Goal: Information Seeking & Learning: Understand process/instructions

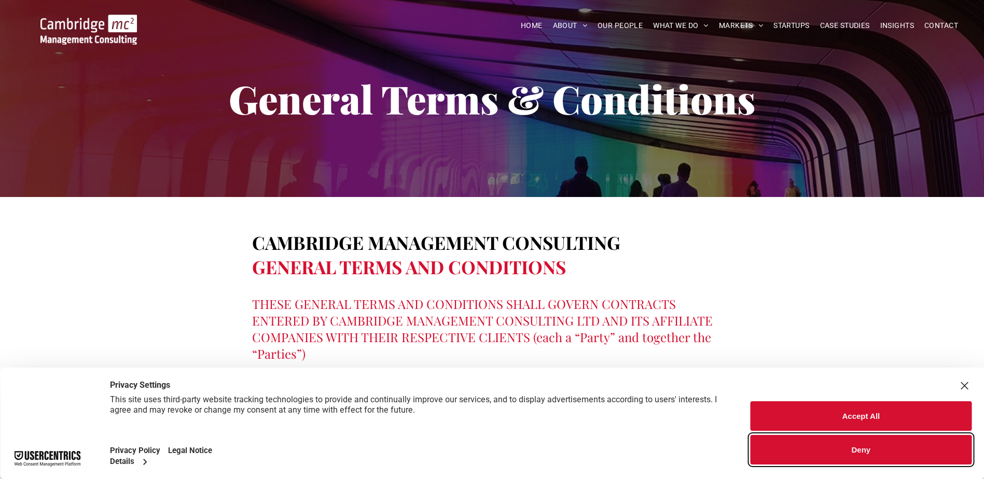
drag, startPoint x: 858, startPoint y: 456, endPoint x: 819, endPoint y: 443, distance: 41.0
click at [858, 456] on button "Deny" at bounding box center [860, 450] width 221 height 30
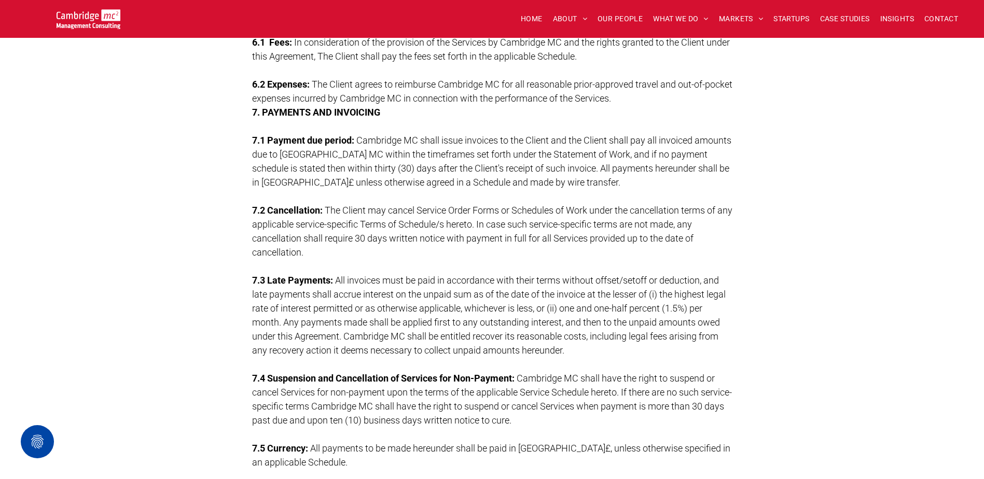
scroll to position [1887, 0]
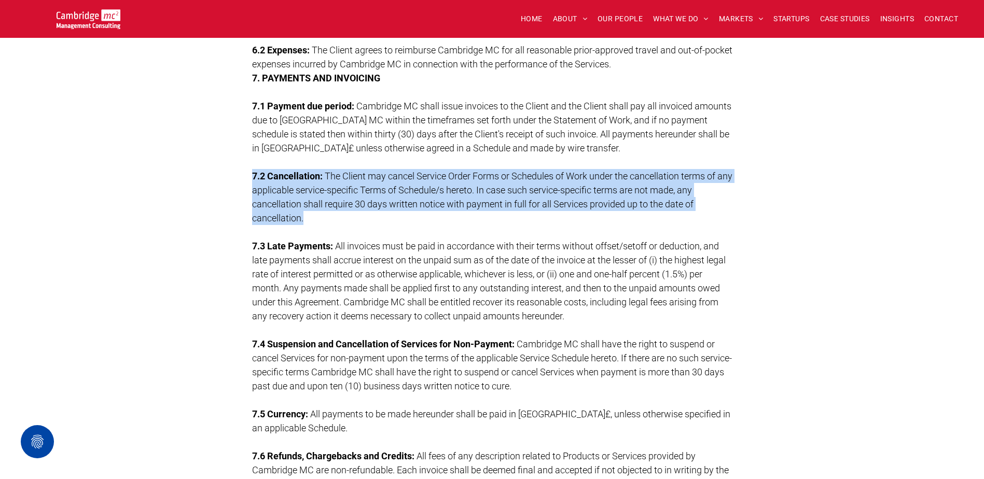
drag, startPoint x: 314, startPoint y: 216, endPoint x: 242, endPoint y: 172, distance: 84.3
copy p "7.2 Cancellation: The Client may cancel Service Order Forms or Schedules of Wor…"
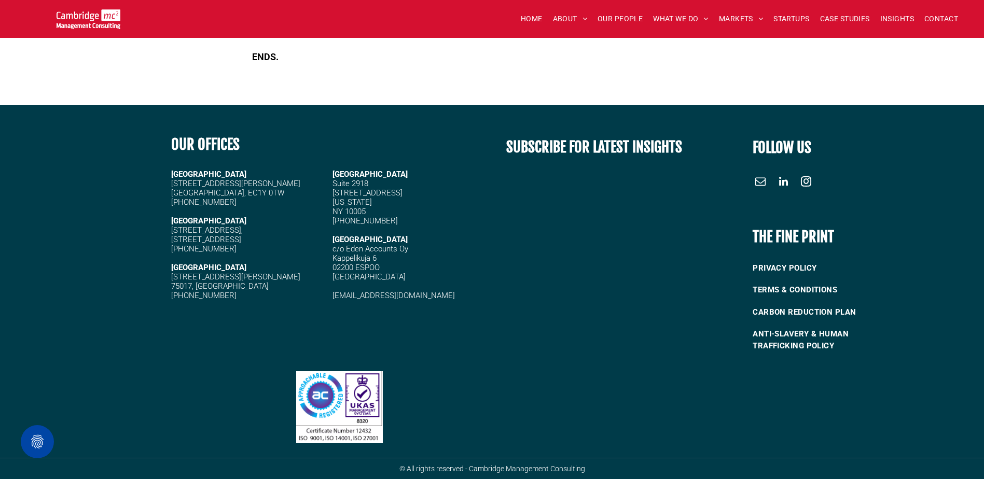
scroll to position [1328, 0]
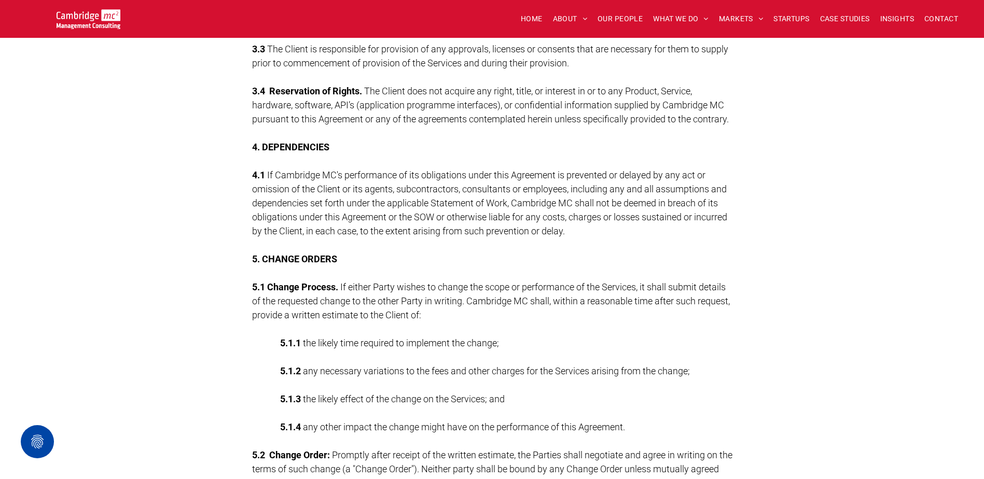
click at [431, 260] on p "5. CHANGE ORDERS" at bounding box center [492, 259] width 480 height 14
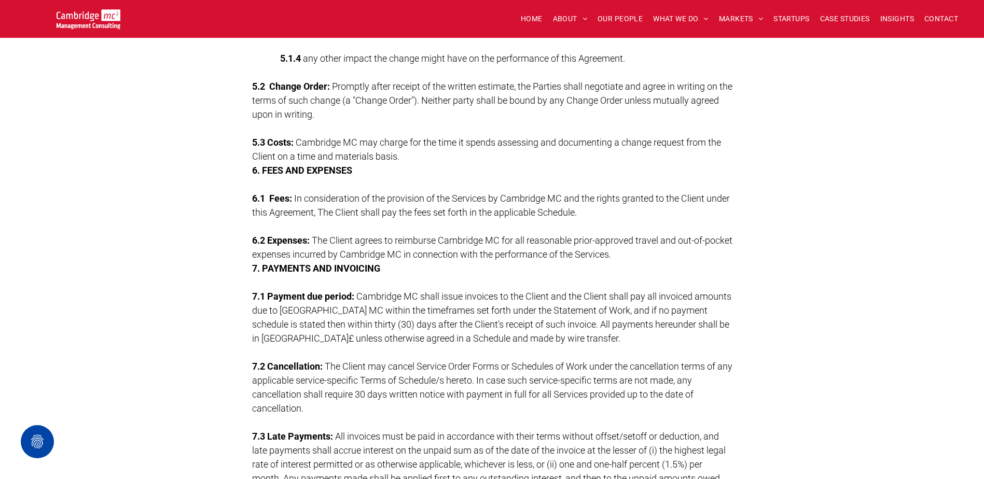
scroll to position [1707, 0]
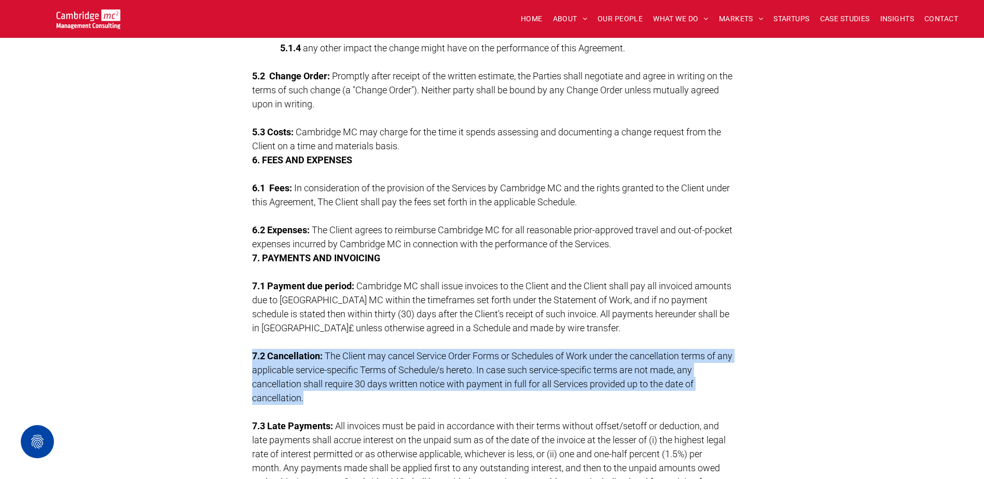
drag, startPoint x: 278, startPoint y: 386, endPoint x: 237, endPoint y: 351, distance: 54.0
copy p "7.2 Cancellation: The Client may cancel Service Order Forms or Schedules of Wor…"
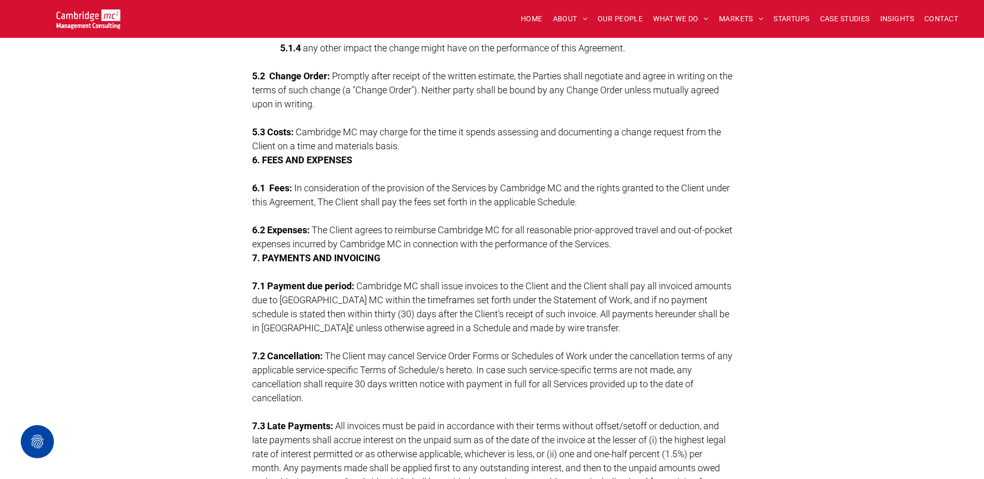
click at [370, 299] on span "Cambridge MC shall issue invoices to the Client and the Client shall pay all in…" at bounding box center [491, 307] width 479 height 53
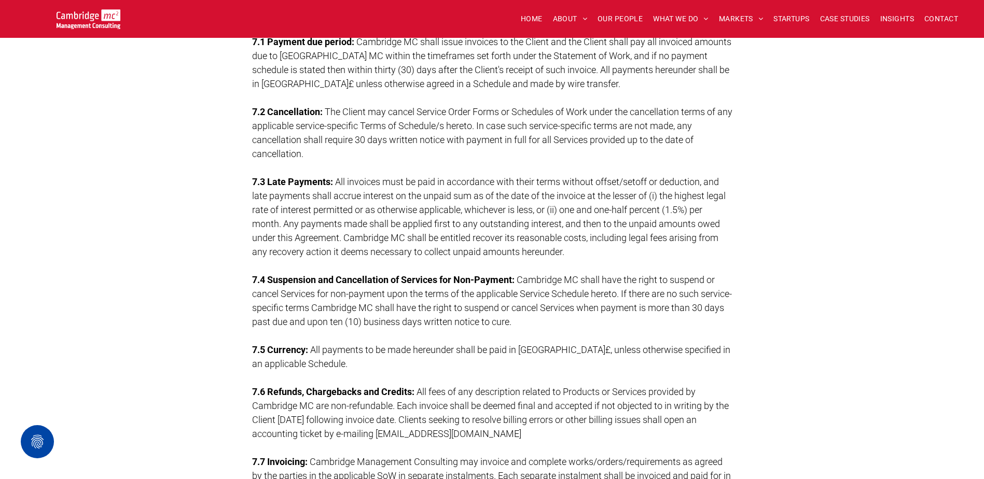
scroll to position [2081, 0]
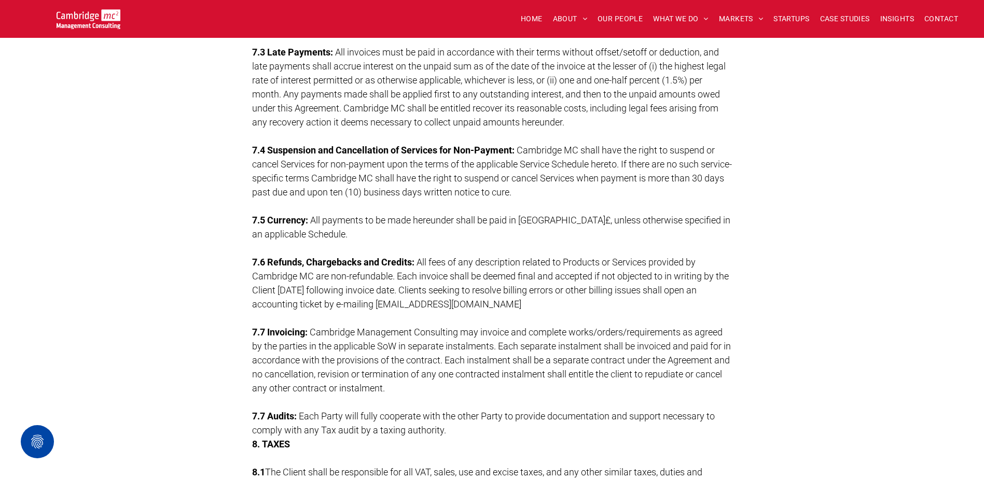
click at [450, 270] on span "All fees of any description related to Products or Services provided by Cambrid…" at bounding box center [490, 283] width 477 height 53
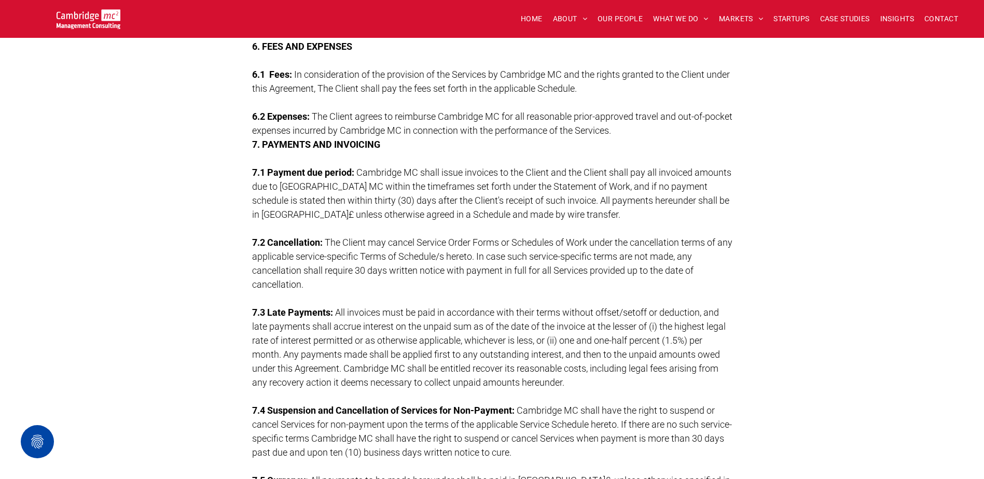
click at [313, 237] on strong "7.2 Cancellation:" at bounding box center [287, 242] width 71 height 11
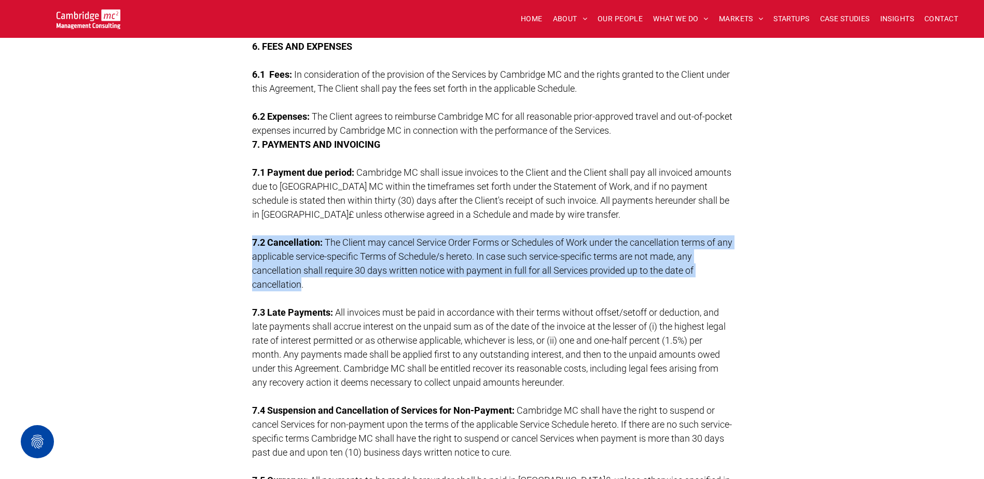
drag, startPoint x: 301, startPoint y: 281, endPoint x: 251, endPoint y: 244, distance: 61.6
copy p "7.2 Cancellation: The Client may cancel Service Order Forms or Schedules of Wor…"
